Goal: Task Accomplishment & Management: Use online tool/utility

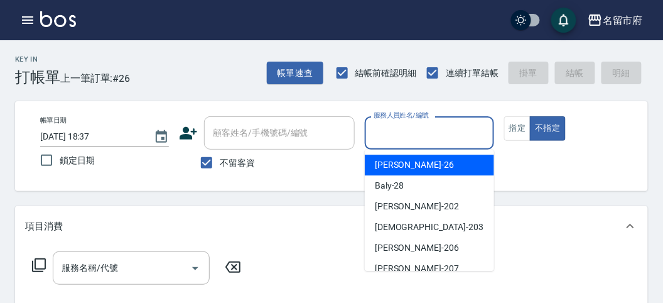
click at [420, 132] on input "服務人員姓名/編號" at bounding box center [428, 133] width 117 height 22
click at [512, 124] on button "指定" at bounding box center [517, 128] width 27 height 24
click at [410, 143] on input "服務人員姓名/編號" at bounding box center [428, 133] width 117 height 22
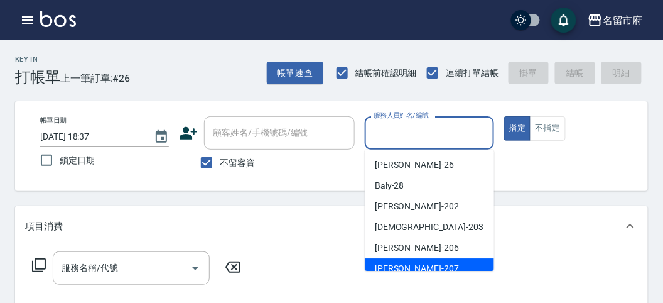
click at [407, 267] on span "[PERSON_NAME] -207" at bounding box center [417, 268] width 84 height 13
type input "[PERSON_NAME]-207"
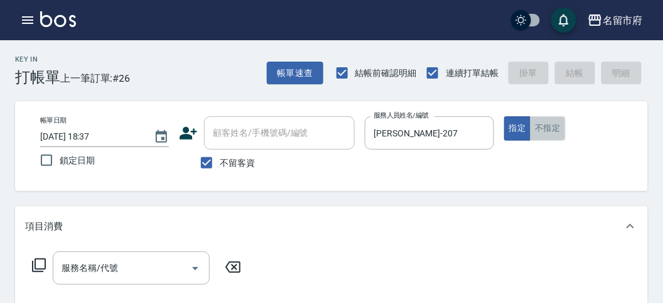
click at [553, 125] on button "不指定" at bounding box center [547, 128] width 35 height 24
click at [42, 267] on icon at bounding box center [38, 264] width 15 height 15
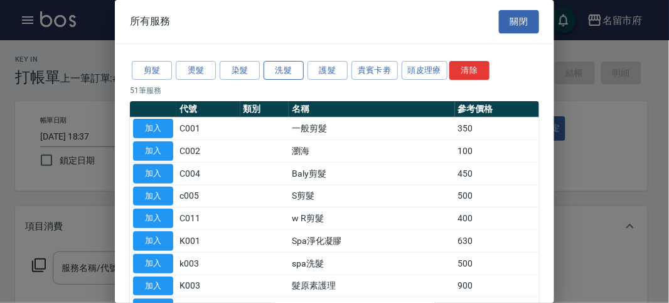
click at [281, 76] on button "洗髮" at bounding box center [284, 70] width 40 height 19
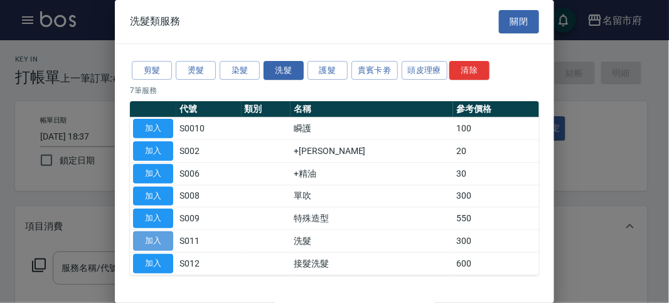
click at [170, 236] on button "加入" at bounding box center [153, 240] width 40 height 19
type input "洗髮(S011)"
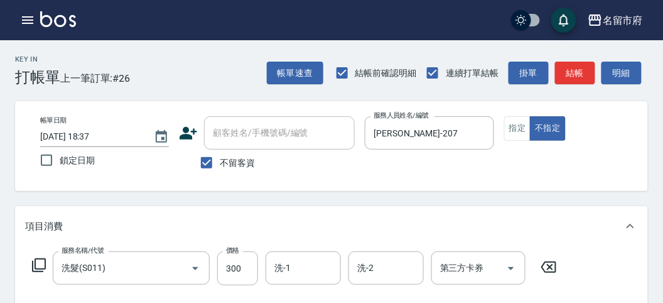
click at [41, 262] on icon at bounding box center [38, 264] width 15 height 15
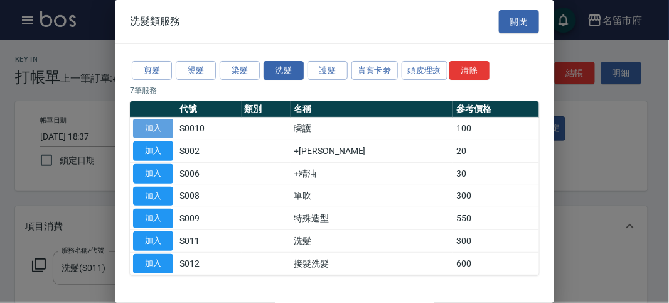
click at [140, 121] on button "加入" at bounding box center [153, 128] width 40 height 19
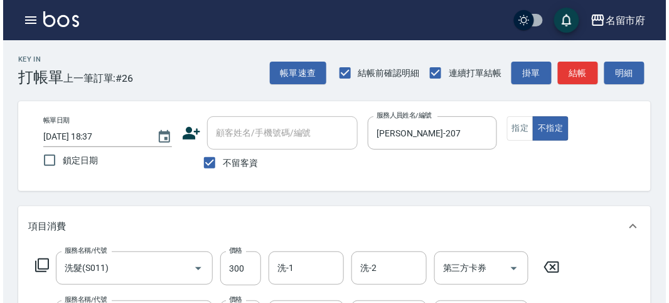
scroll to position [416, 0]
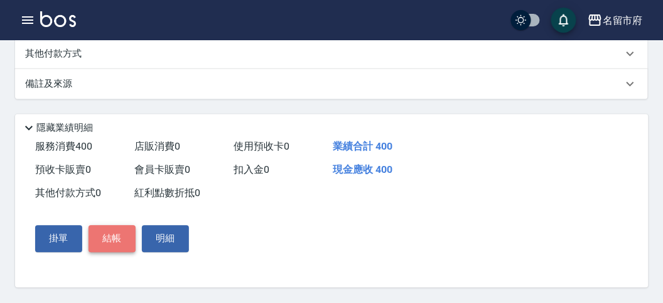
click at [117, 238] on button "結帳" at bounding box center [112, 238] width 47 height 26
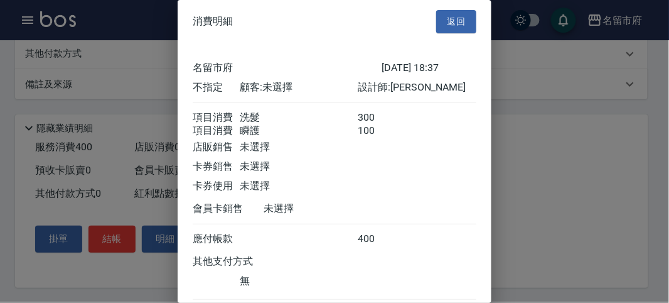
scroll to position [84, 0]
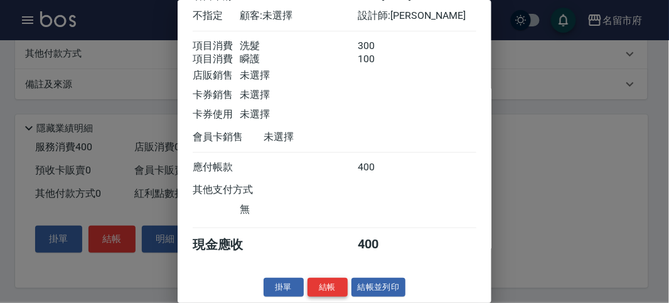
click at [314, 278] on button "結帳" at bounding box center [328, 287] width 40 height 19
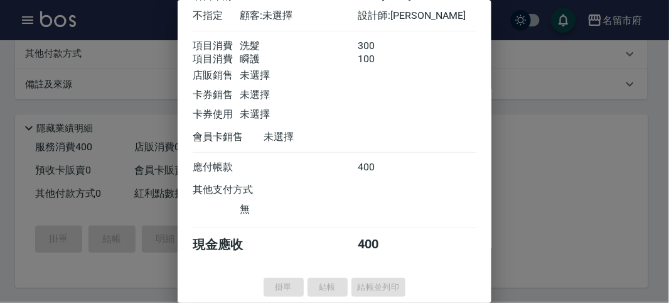
type input "[DATE] 19:29"
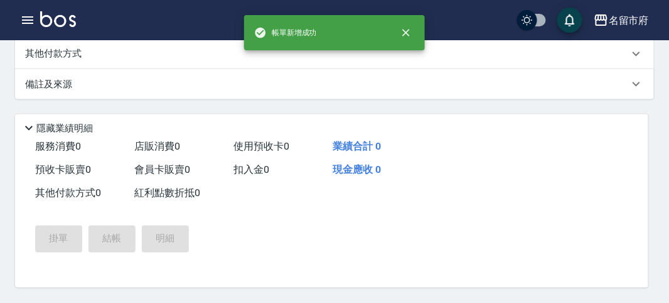
scroll to position [0, 0]
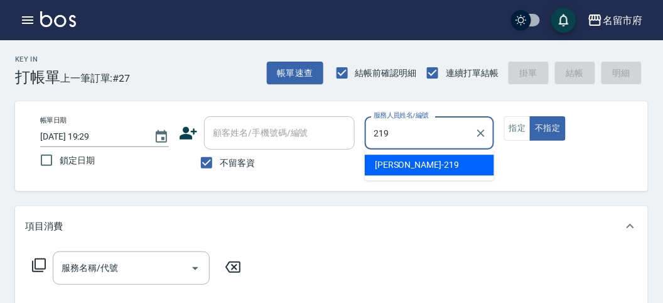
type input "[PERSON_NAME]-219"
type button "false"
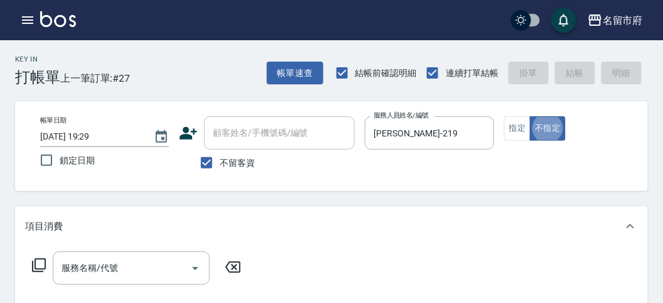
click at [36, 267] on icon at bounding box center [38, 264] width 15 height 15
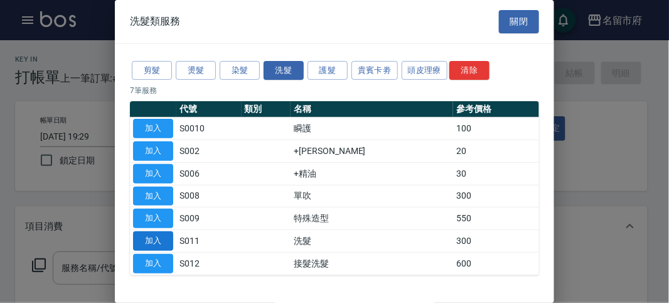
click at [158, 237] on button "加入" at bounding box center [153, 240] width 40 height 19
type input "洗髮(S011)"
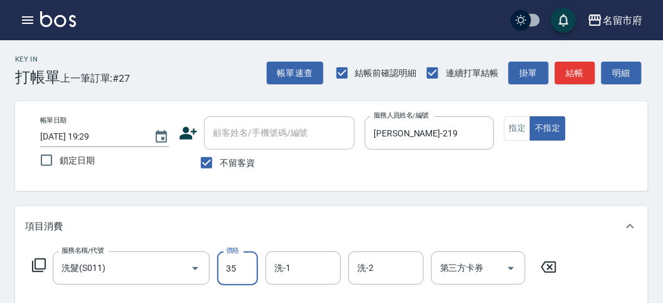
type input "350"
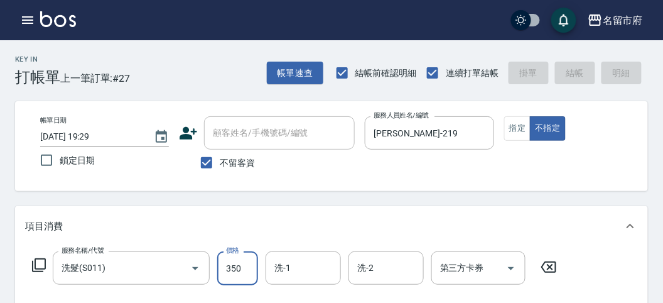
type input "[DATE] 19:36"
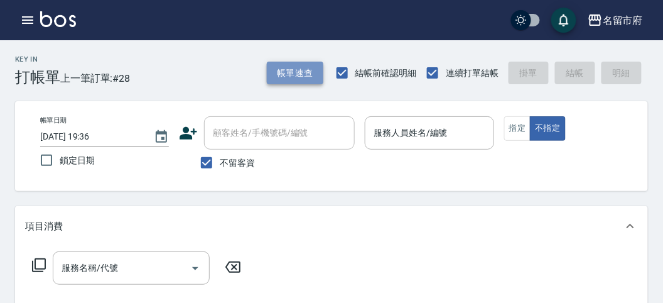
click at [297, 70] on button "帳單速查" at bounding box center [295, 73] width 57 height 23
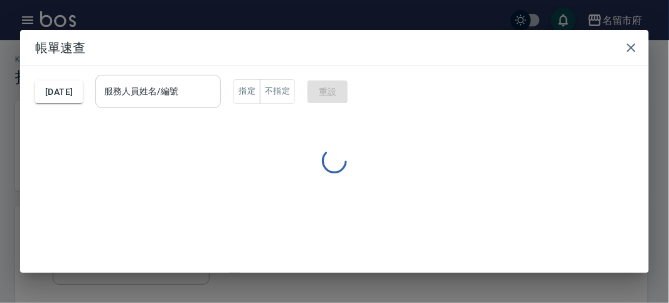
click at [210, 85] on input "服務人員姓名/編號" at bounding box center [158, 91] width 114 height 22
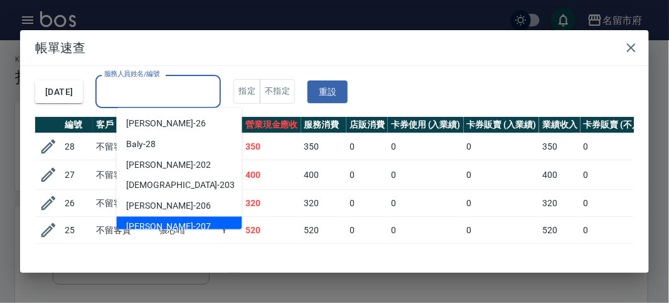
click at [183, 220] on div "[PERSON_NAME] -207" at bounding box center [180, 227] width 126 height 21
type input "[PERSON_NAME]-207"
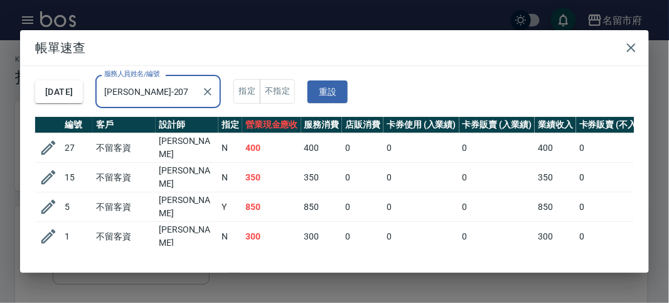
scroll to position [22, 0]
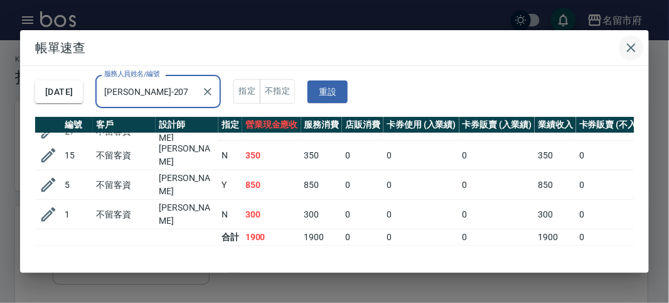
click at [633, 50] on icon "button" at bounding box center [631, 47] width 15 height 15
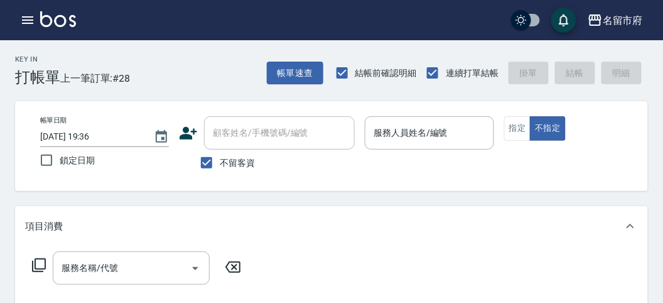
click at [14, 22] on div "名留市府 登出" at bounding box center [331, 20] width 663 height 40
click at [23, 24] on icon "button" at bounding box center [27, 20] width 15 height 15
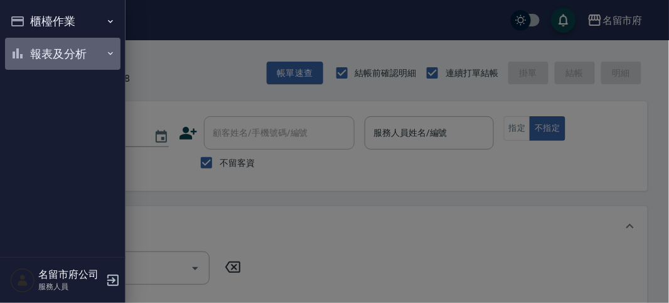
click at [30, 62] on button "報表及分析" at bounding box center [63, 54] width 116 height 33
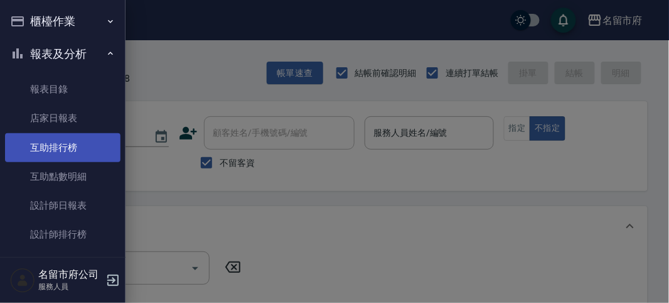
scroll to position [41, 0]
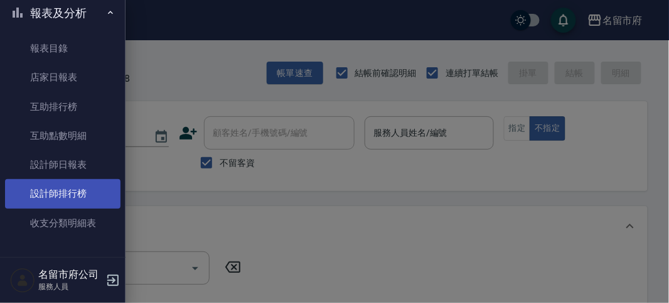
click at [75, 201] on link "設計師排行榜" at bounding box center [63, 193] width 116 height 29
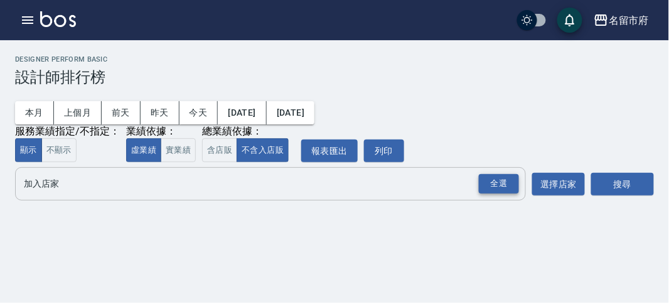
click at [497, 176] on div "全選" at bounding box center [499, 183] width 40 height 19
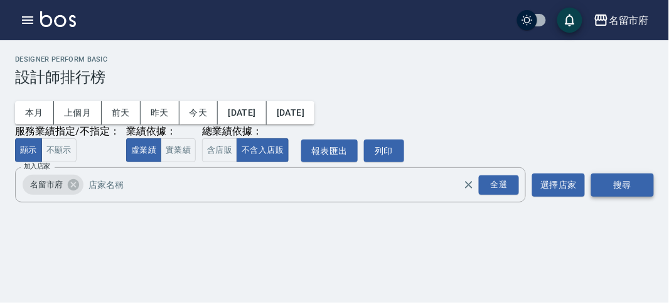
click at [615, 184] on button "搜尋" at bounding box center [622, 184] width 63 height 23
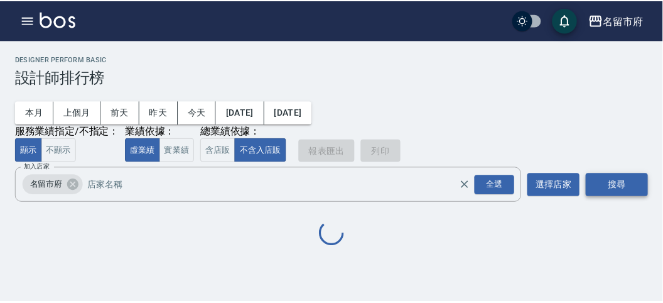
scroll to position [110, 0]
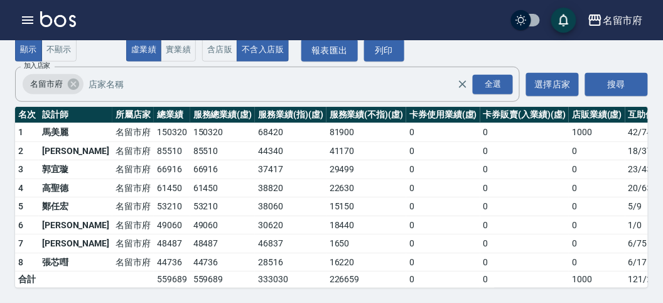
click at [576, 52] on div "本月 上個月 [DATE] [DATE] [DATE] [DATE] [DATE] 服務業績指定/不指定： 顯示 不顯示 業績依據： 虛業績 實業績 總業績依…" at bounding box center [331, 24] width 633 height 76
click at [63, 26] on img at bounding box center [58, 19] width 36 height 16
